Goal: Task Accomplishment & Management: Manage account settings

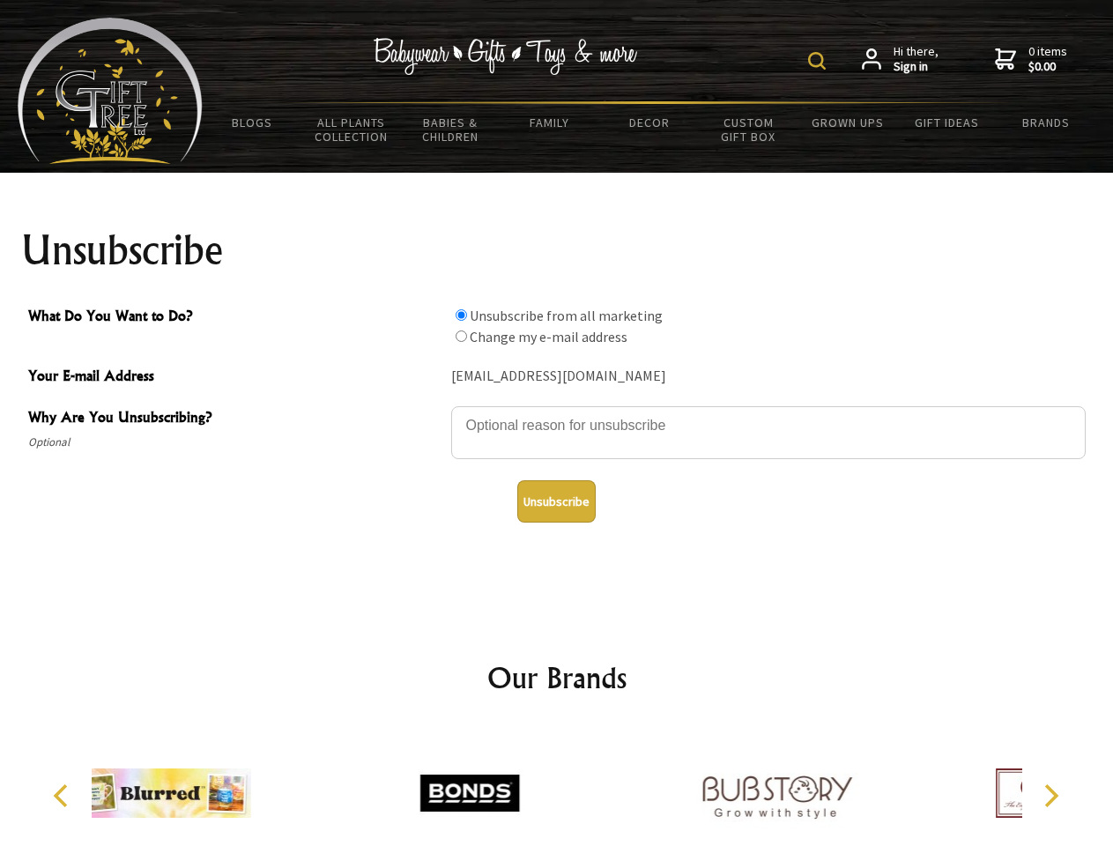
click at [819, 61] on img at bounding box center [817, 61] width 18 height 18
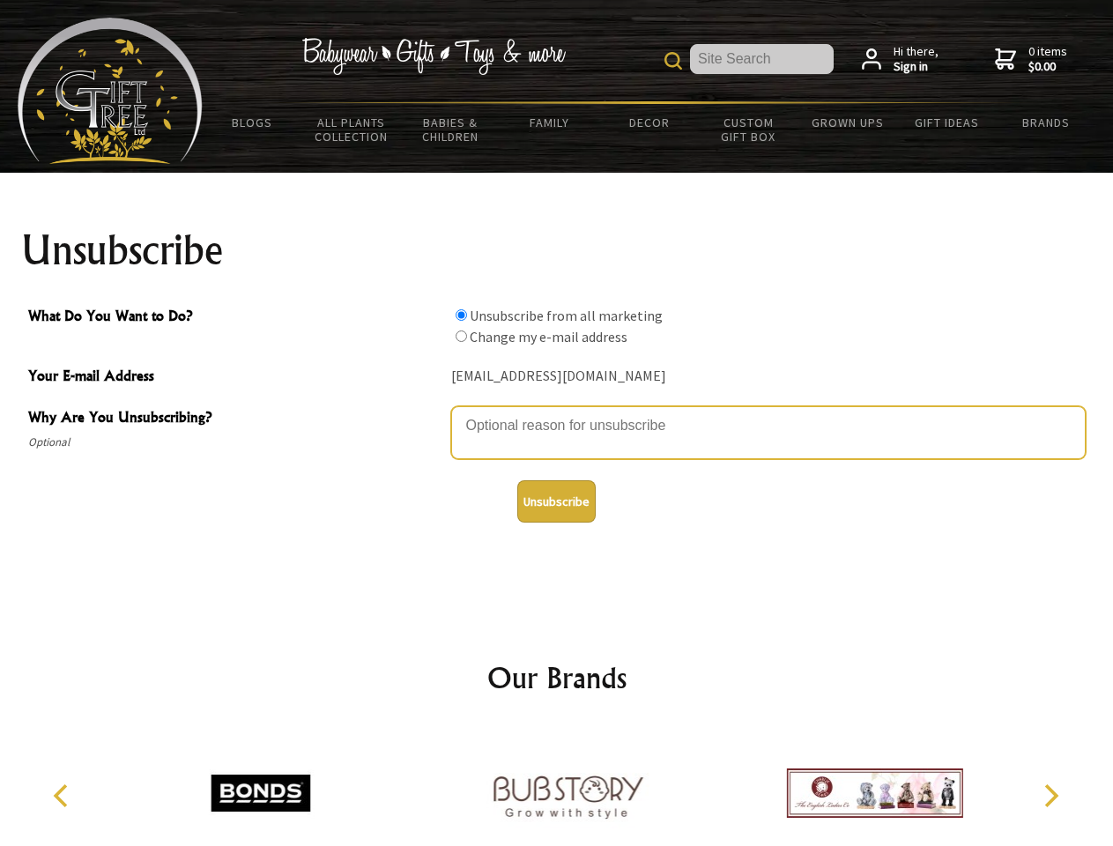
click at [557, 412] on textarea "Why Are You Unsubscribing?" at bounding box center [768, 432] width 634 height 53
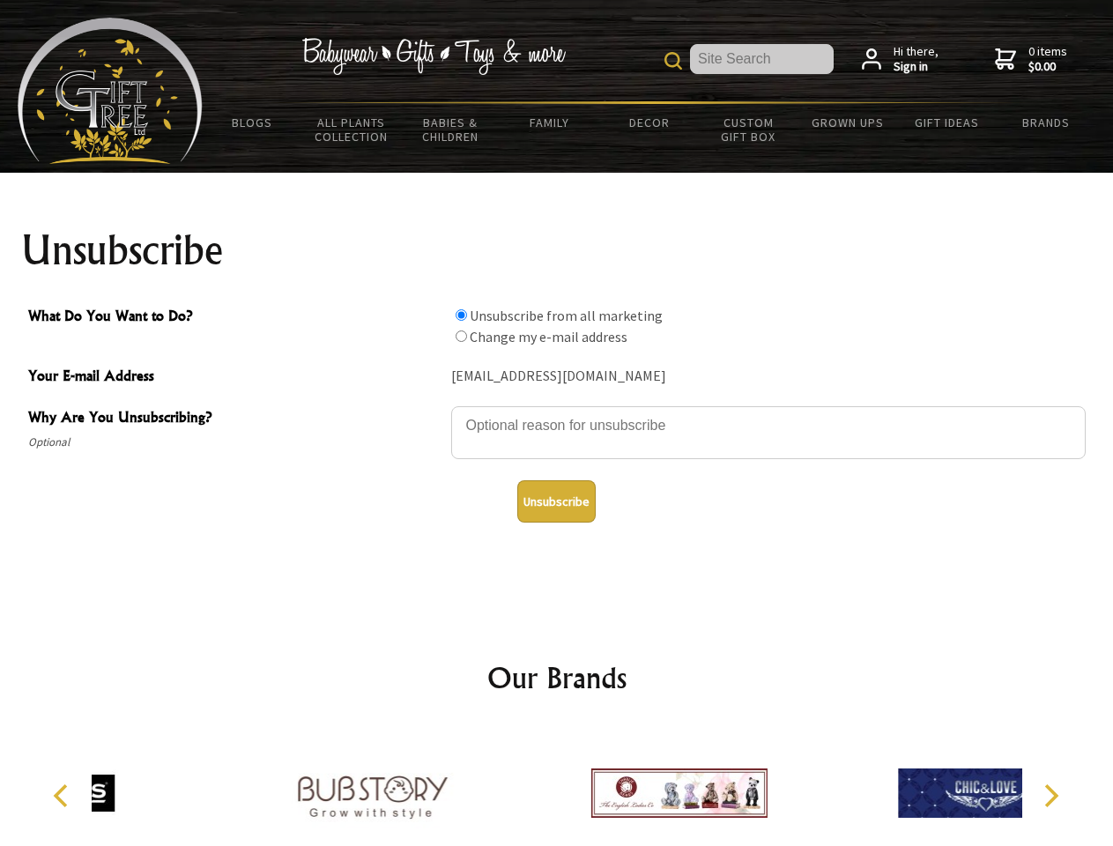
click at [461, 315] on input "What Do You Want to Do?" at bounding box center [460, 314] width 11 height 11
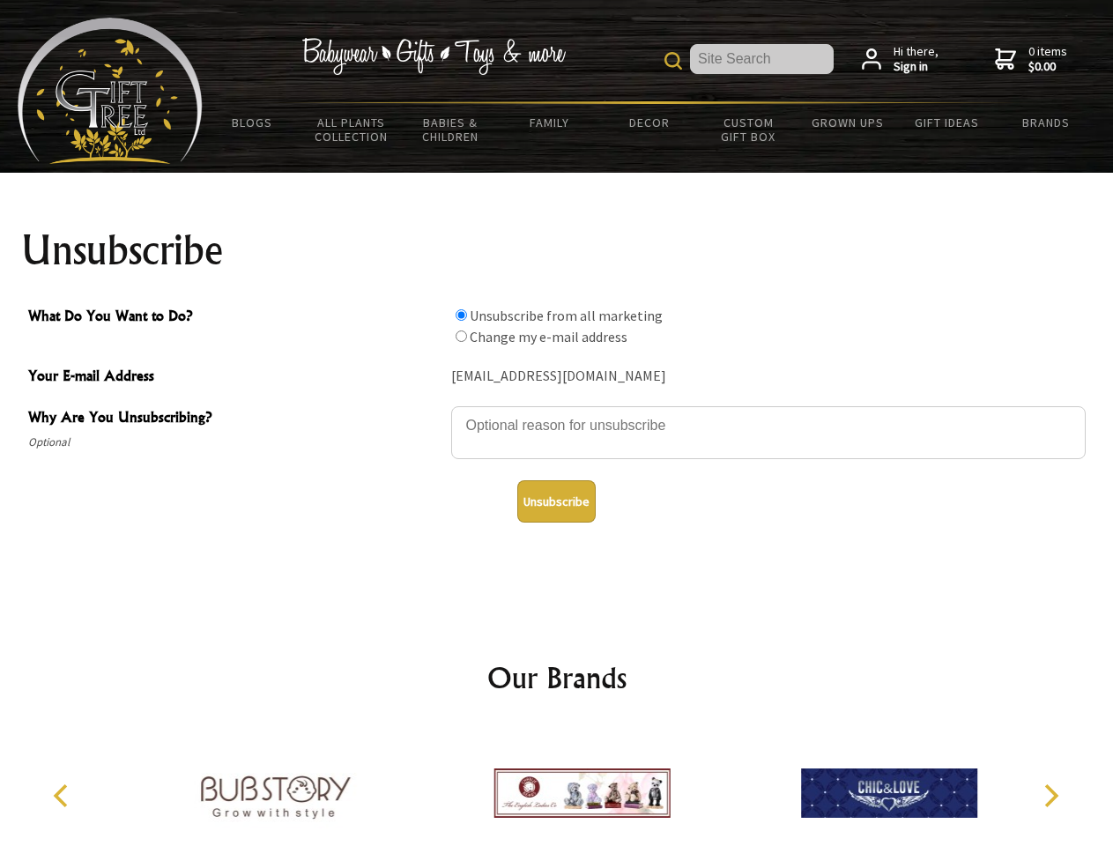
click at [461, 336] on input "What Do You Want to Do?" at bounding box center [460, 335] width 11 height 11
radio input "true"
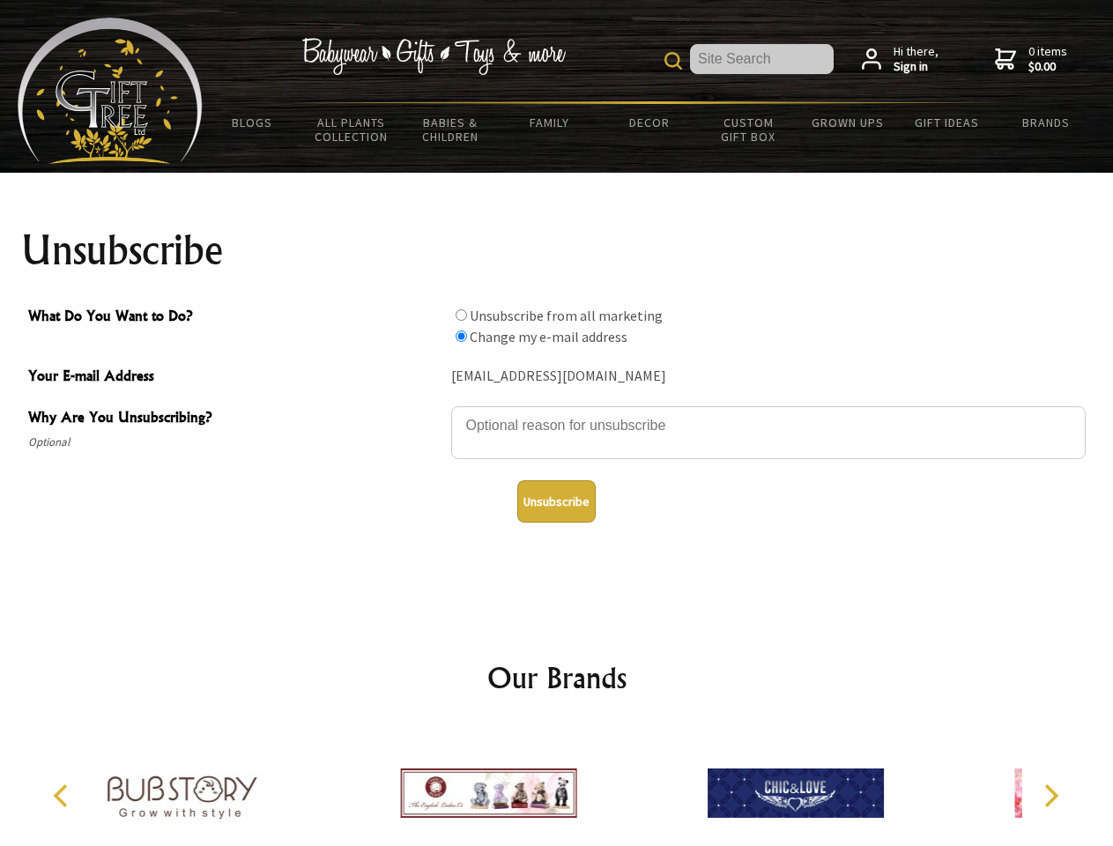
click at [556, 501] on button "Unsubscribe" at bounding box center [556, 501] width 78 height 42
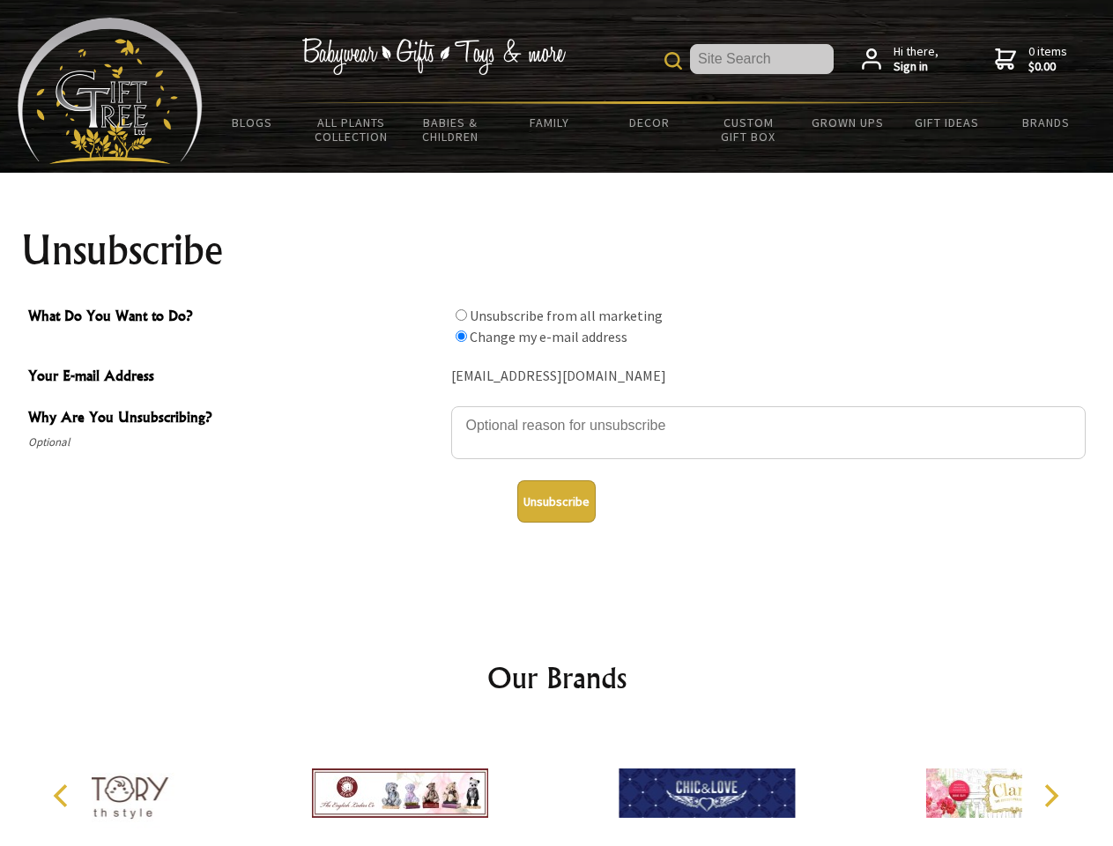
click at [618, 786] on img at bounding box center [706, 793] width 176 height 132
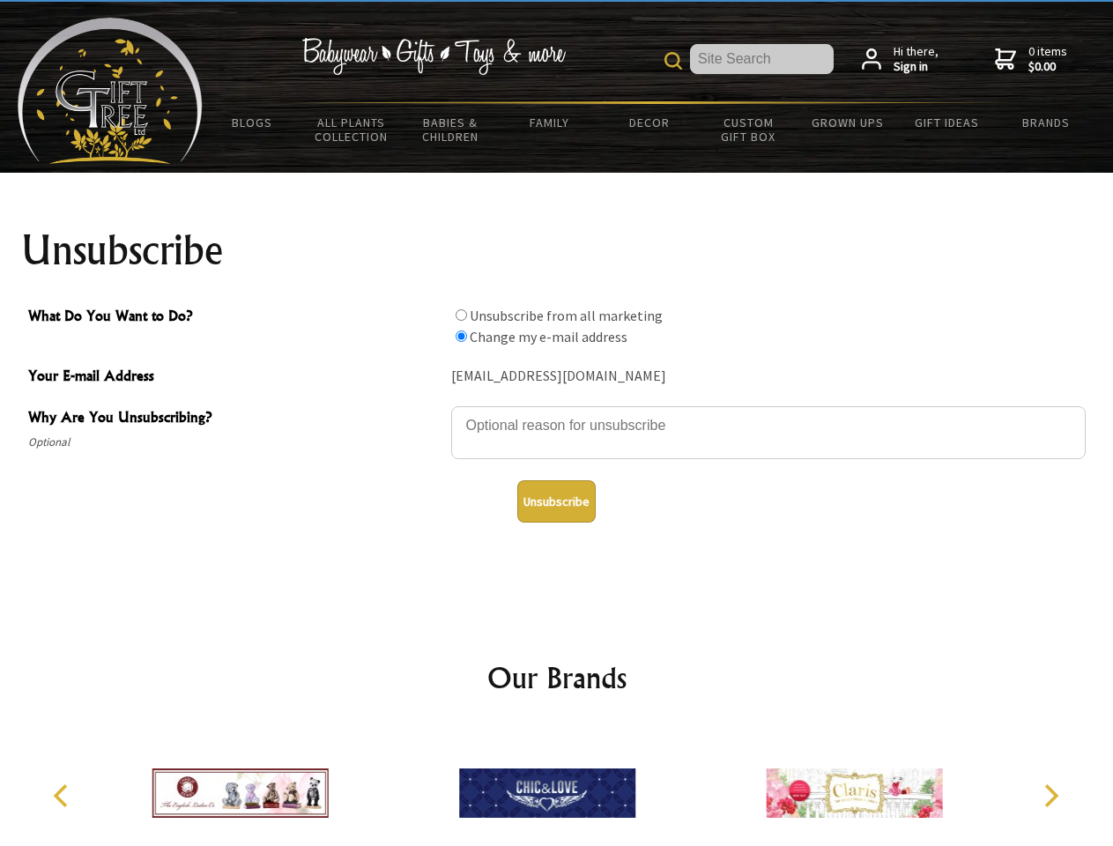
click at [63, 796] on icon "Previous" at bounding box center [62, 795] width 23 height 23
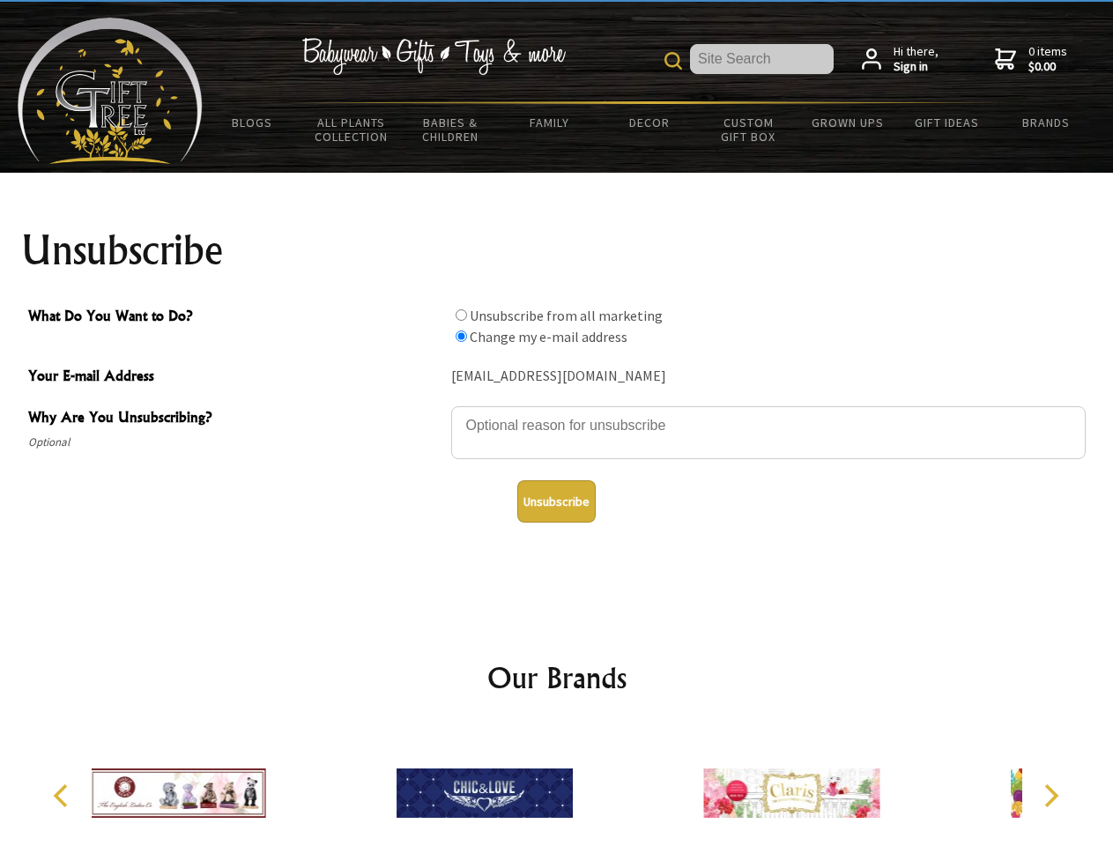
click at [1050, 796] on icon "Next" at bounding box center [1049, 795] width 23 height 23
